Goal: Information Seeking & Learning: Find specific fact

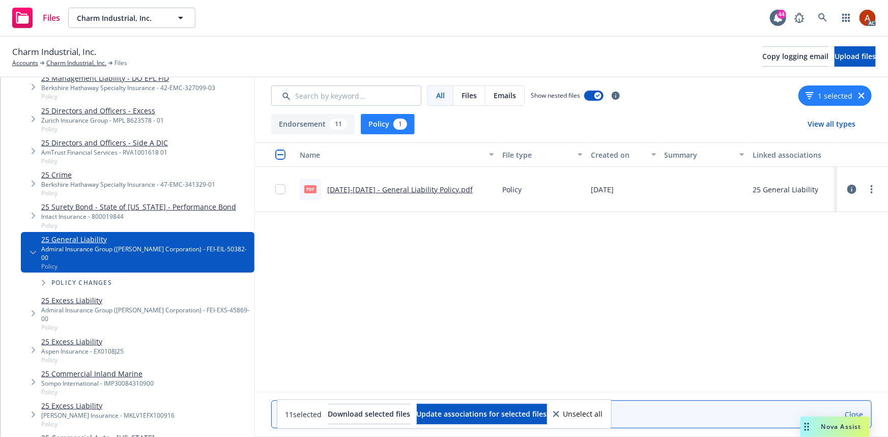
scroll to position [323, 0]
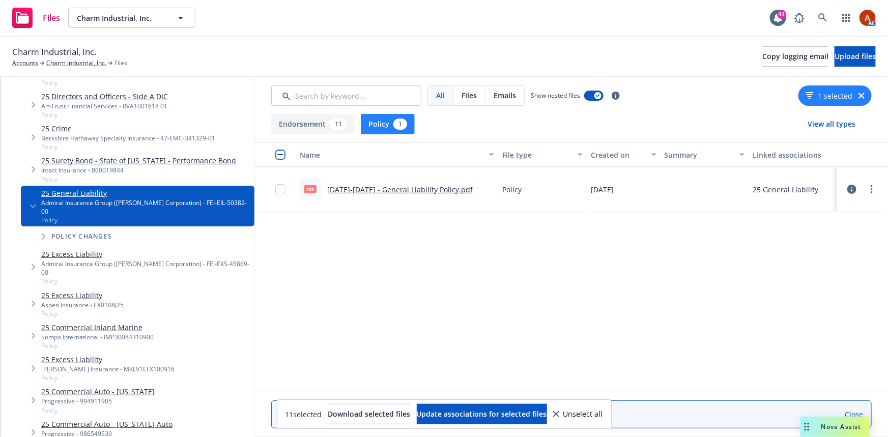
click at [70, 354] on link "25 Excess Liability" at bounding box center [107, 359] width 133 height 11
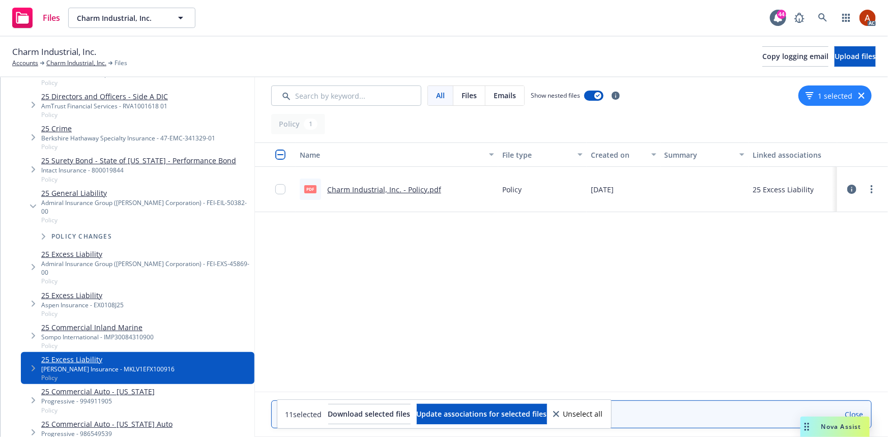
click at [355, 190] on link "Charm Industrial, Inc. - Policy.pdf" at bounding box center [384, 190] width 114 height 10
click at [91, 64] on link "Charm Industrial, Inc." at bounding box center [76, 62] width 60 height 9
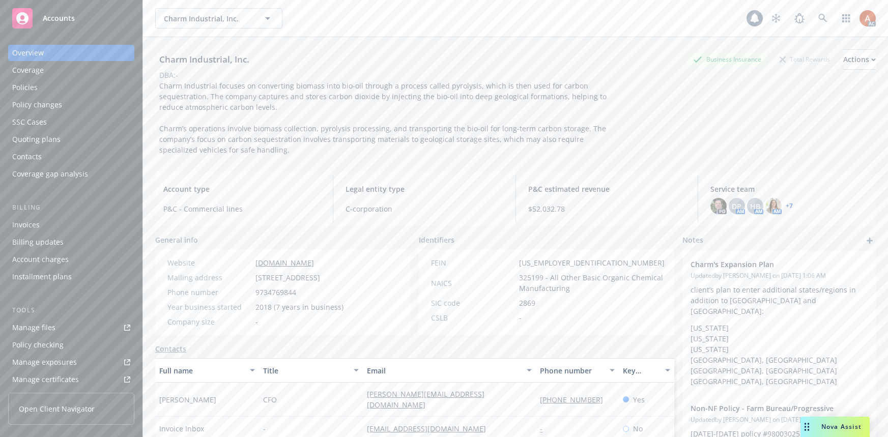
click at [24, 88] on div "Policies" at bounding box center [24, 87] width 25 height 16
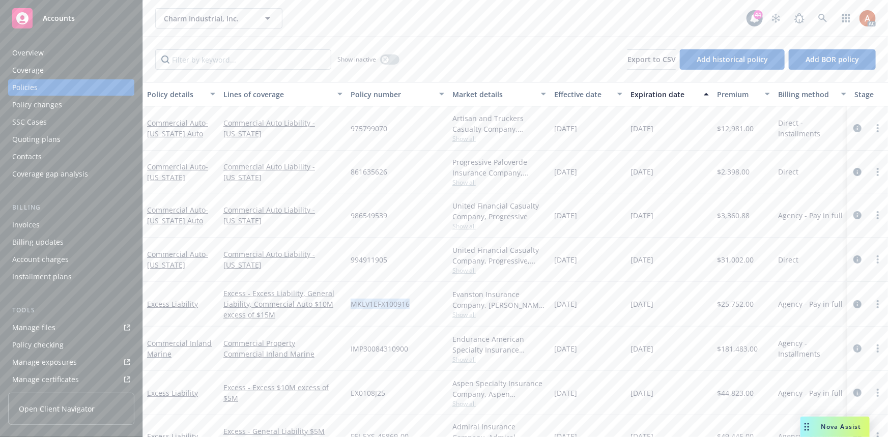
drag, startPoint x: 351, startPoint y: 303, endPoint x: 427, endPoint y: 303, distance: 76.3
click at [427, 303] on div "MKLV1EFX100916" at bounding box center [397, 304] width 102 height 45
copy span "MKLV1EFX100916"
click at [275, 57] on input "Filter by keyword..." at bounding box center [243, 59] width 176 height 20
type input "w"
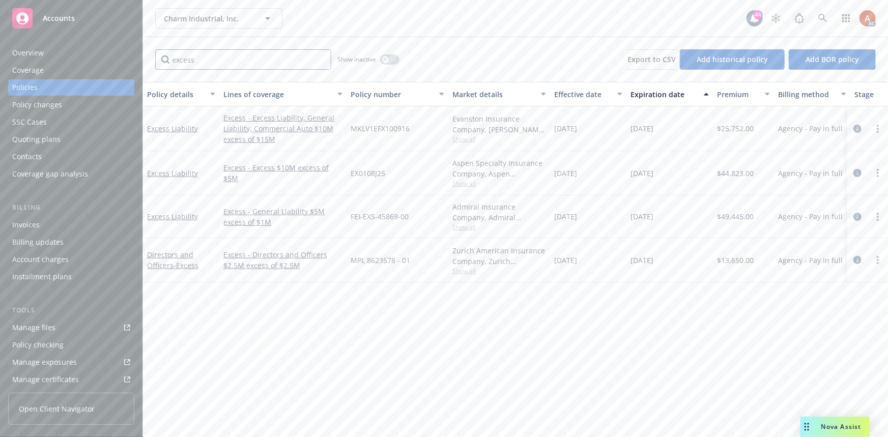
type input "excess"
drag, startPoint x: 377, startPoint y: 172, endPoint x: 392, endPoint y: 174, distance: 14.3
click at [392, 174] on div "EX0108J25" at bounding box center [397, 173] width 102 height 44
drag, startPoint x: 351, startPoint y: 214, endPoint x: 422, endPoint y: 218, distance: 70.8
click at [422, 218] on div "FEI-EXS-45869-00" at bounding box center [397, 216] width 102 height 43
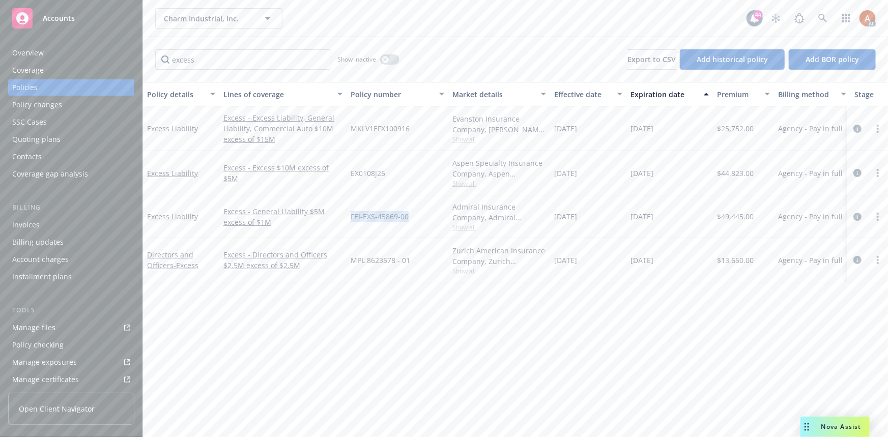
copy span "FEI-EXS-45869-00"
drag, startPoint x: 349, startPoint y: 126, endPoint x: 424, endPoint y: 126, distance: 74.8
click at [424, 126] on div "MKLV1EFX100916" at bounding box center [397, 128] width 102 height 45
copy span "MKLV1EFX100916"
